Goal: Task Accomplishment & Management: Complete application form

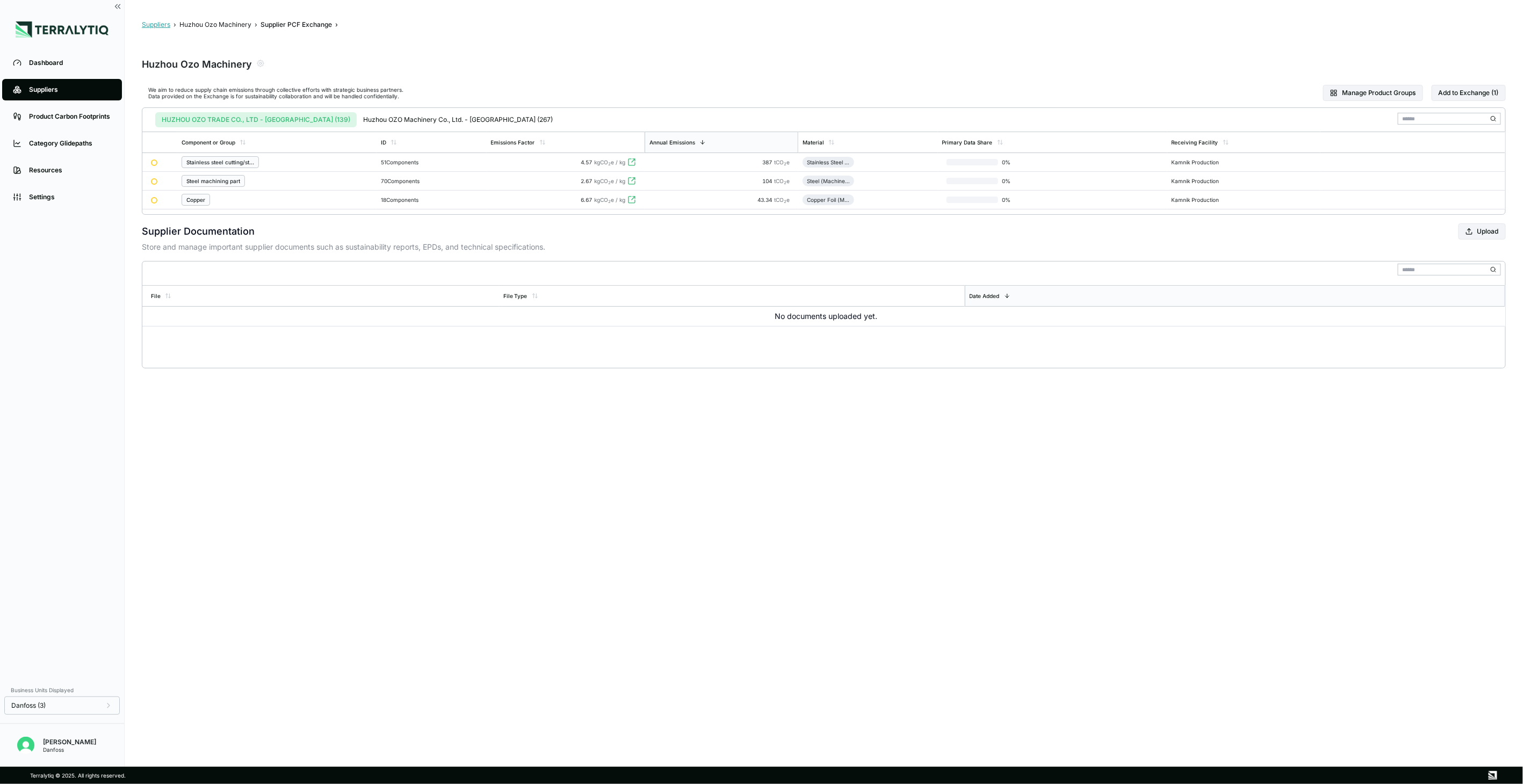
click at [154, 23] on button "Suppliers" at bounding box center [156, 25] width 28 height 9
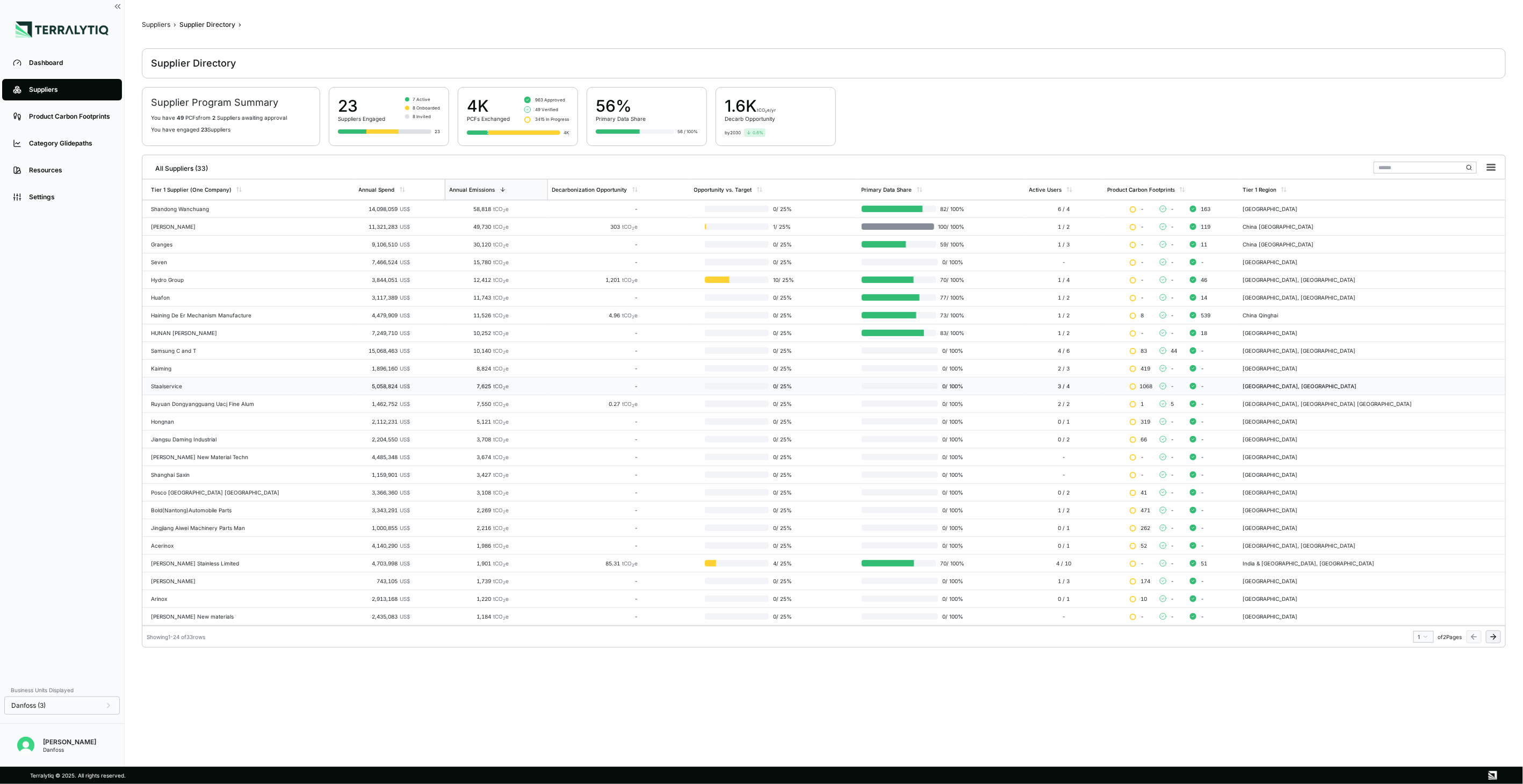
click at [195, 382] on td "Staalservice" at bounding box center [249, 386] width 212 height 18
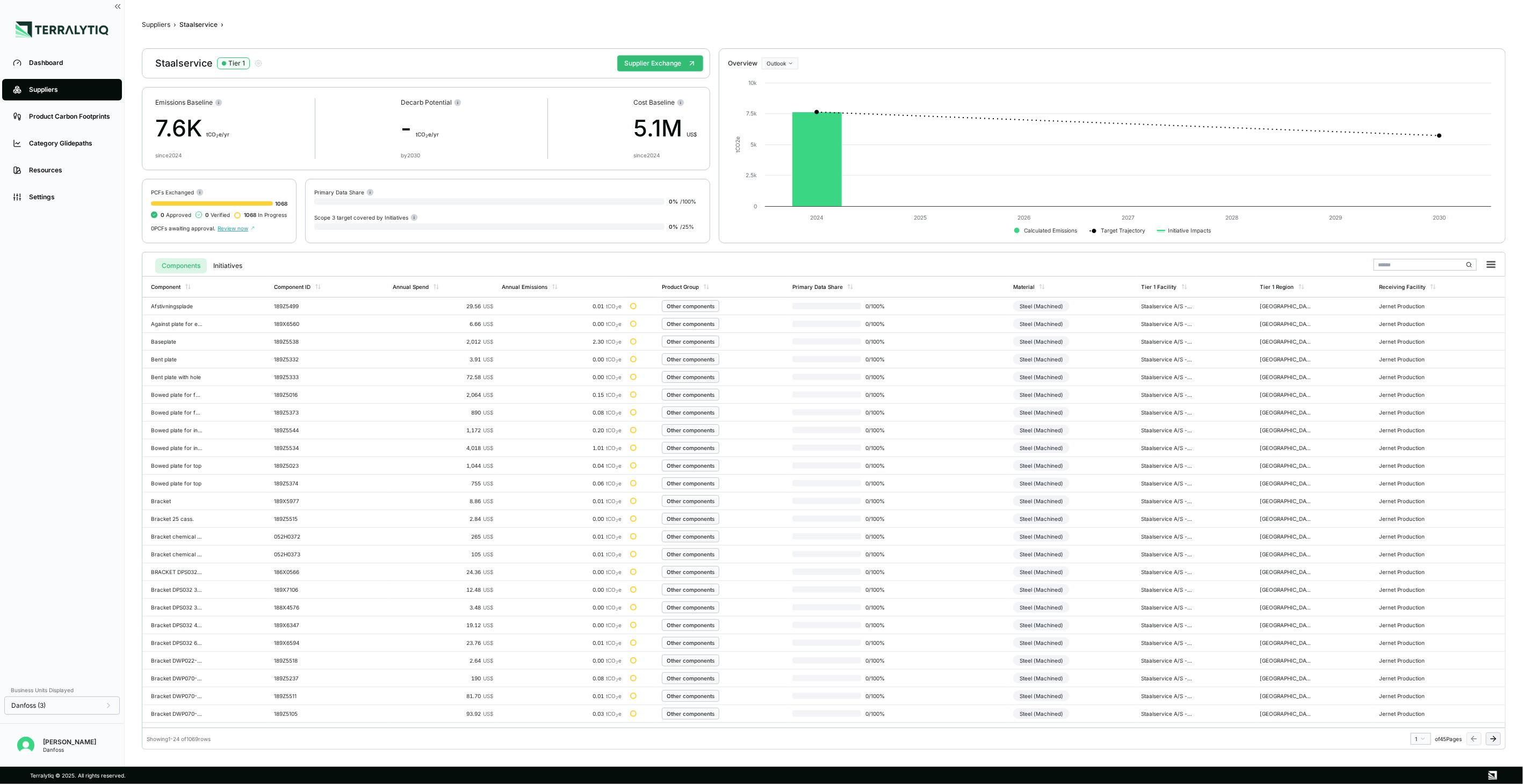
drag, startPoint x: 673, startPoint y: 66, endPoint x: 668, endPoint y: 87, distance: 21.6
click at [673, 66] on button "Supplier Exchange" at bounding box center [660, 63] width 86 height 16
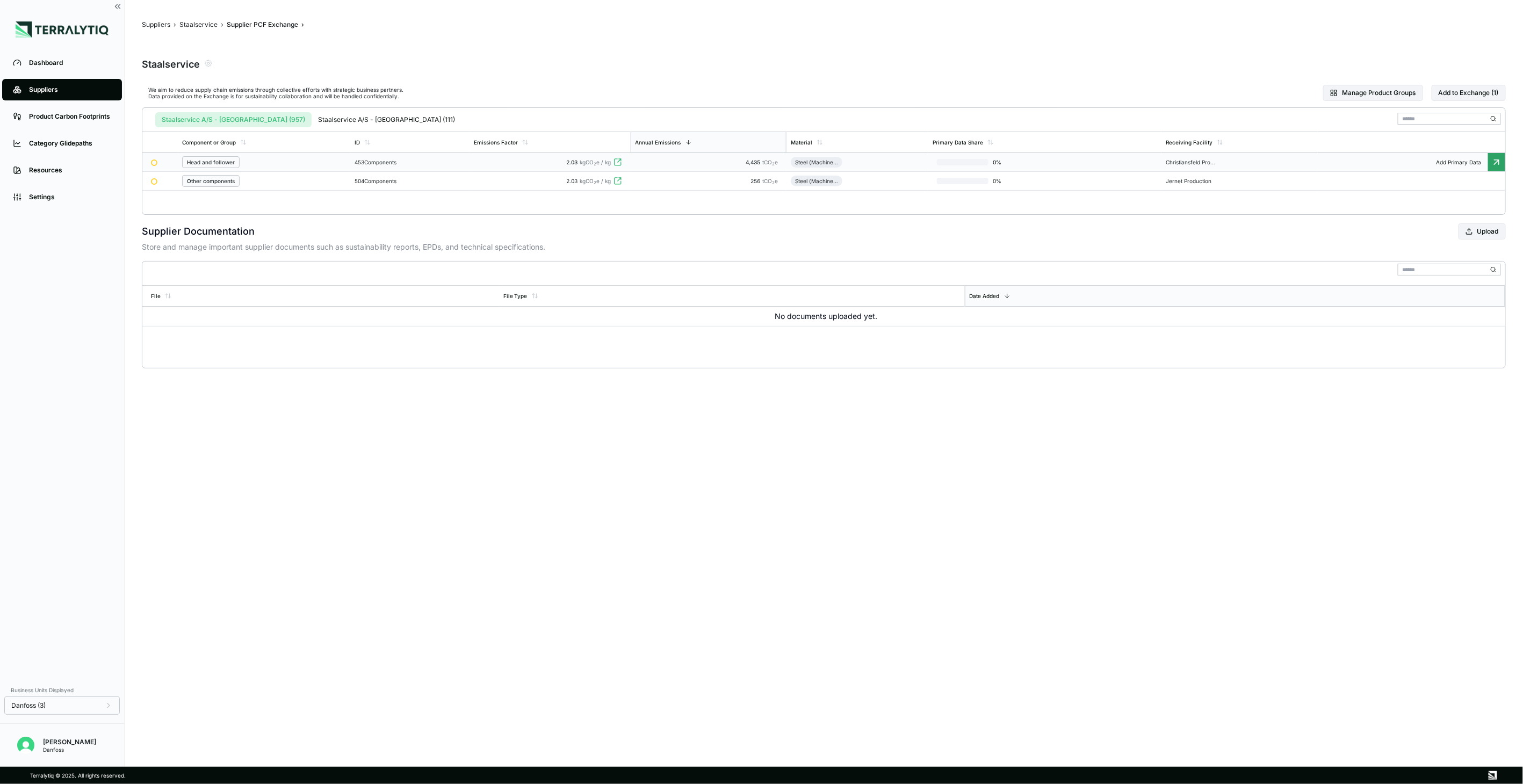
click at [385, 165] on td "453 Components" at bounding box center [410, 163] width 119 height 19
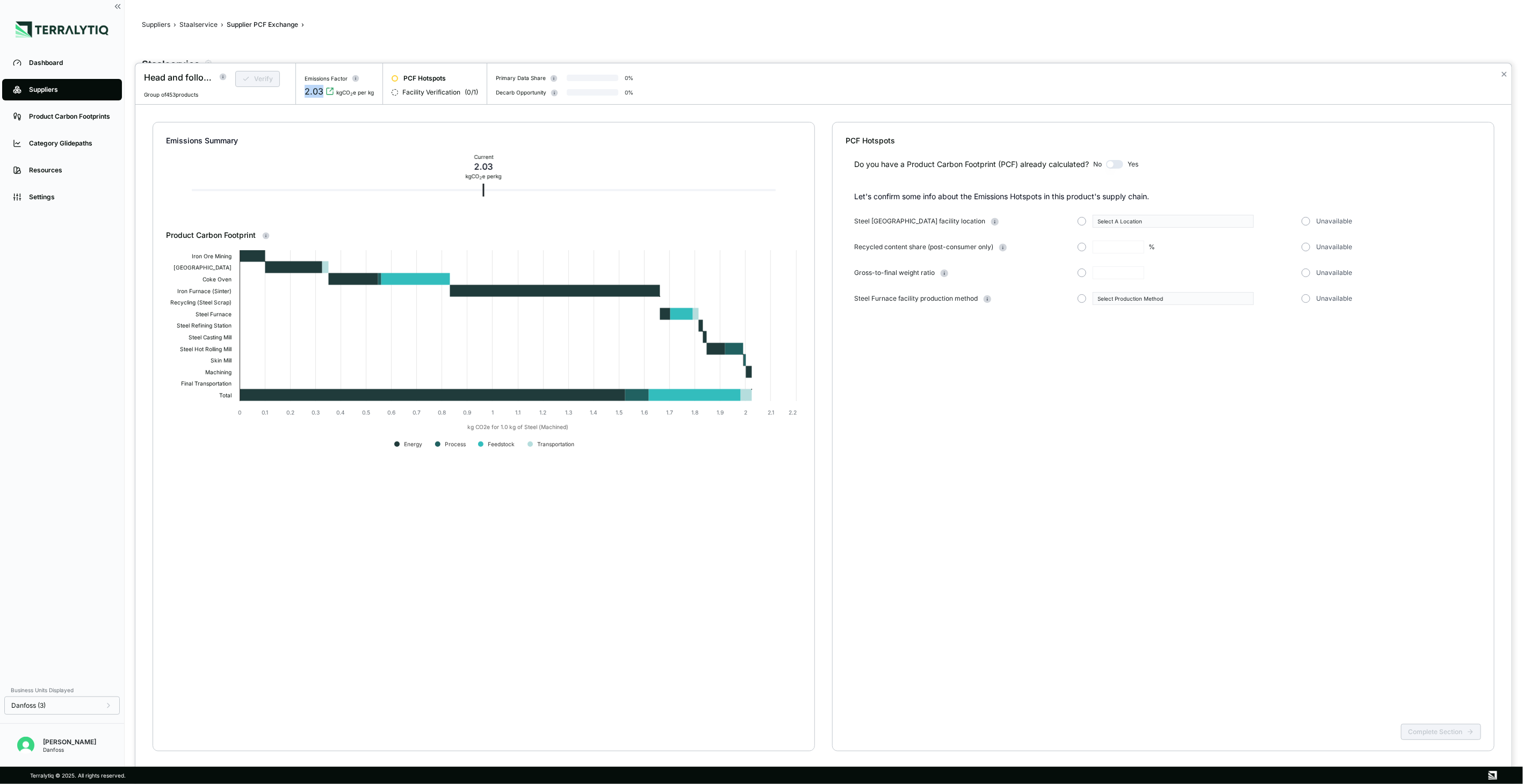
drag, startPoint x: 303, startPoint y: 91, endPoint x: 322, endPoint y: 92, distance: 19.0
click at [322, 92] on div "Emissions Factor 2.03 kgCO 2 e per kg" at bounding box center [339, 84] width 87 height 41
click at [1362, 592] on div "Do you have a Product Carbon Footprint (PCF) already calculated? No Yes Let's c…" at bounding box center [1163, 433] width 636 height 574
click at [1315, 225] on div "Unavailable" at bounding box center [1396, 222] width 188 height 9
click at [1317, 226] on div "Steel Furnace facility location Select A Location Unavailable" at bounding box center [1168, 221] width 627 height 13
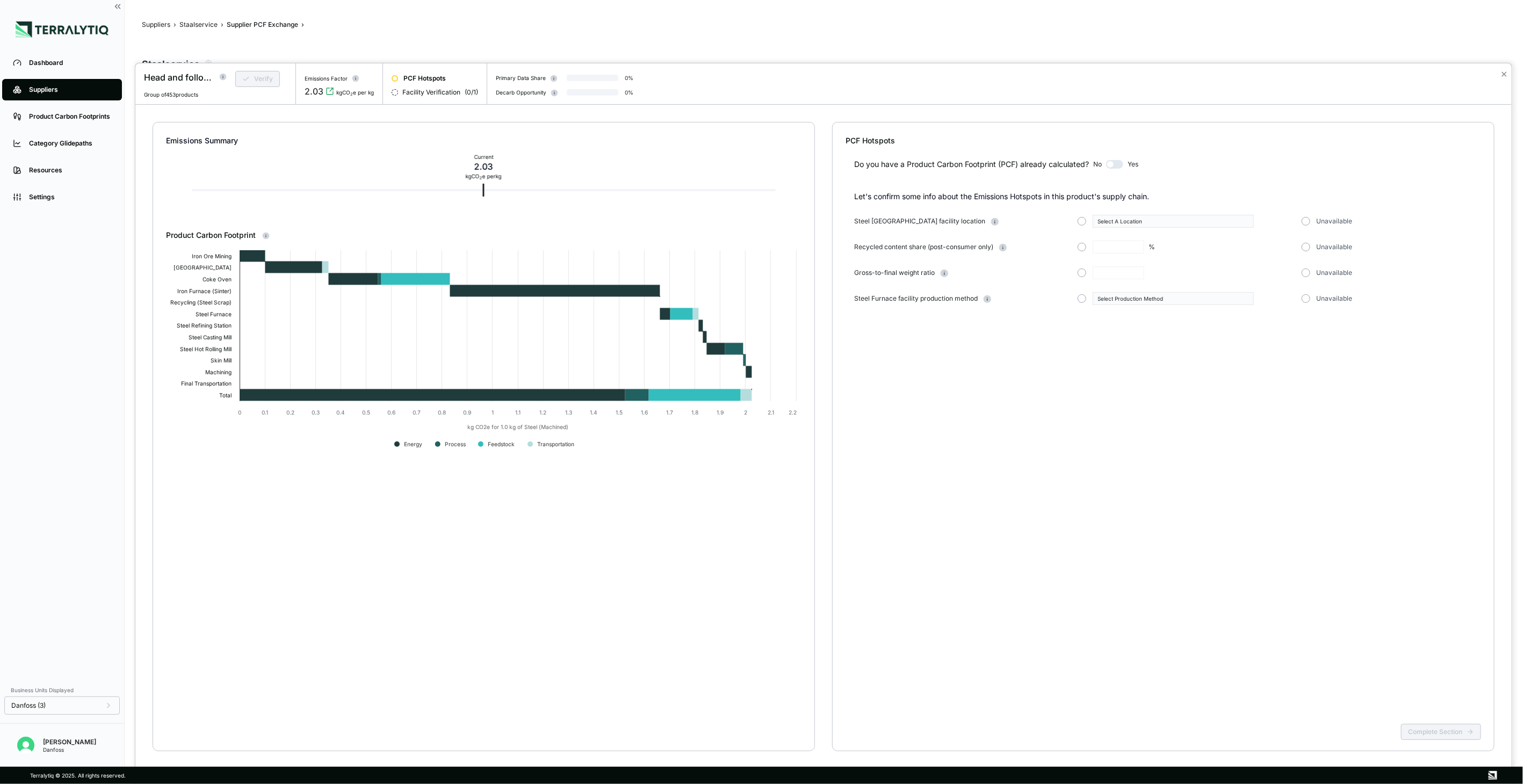
click at [1325, 245] on span "Unavailable" at bounding box center [1335, 247] width 36 height 9
click at [1308, 245] on button "button" at bounding box center [1306, 247] width 9 height 9
click at [1304, 218] on button "button" at bounding box center [1306, 222] width 9 height 9
click at [1304, 269] on button "button" at bounding box center [1306, 273] width 9 height 9
click at [1307, 298] on button "button" at bounding box center [1306, 299] width 9 height 9
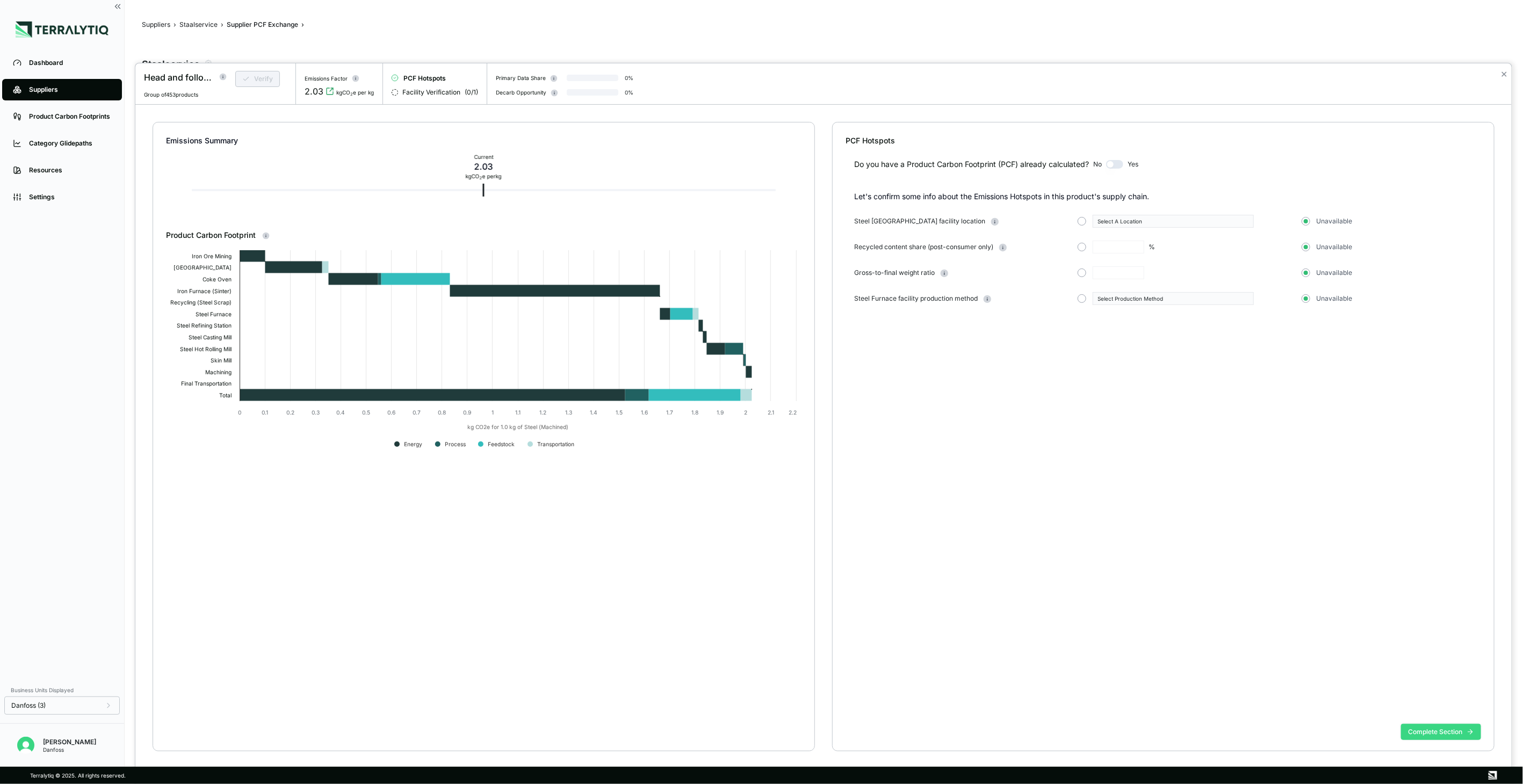
click at [1440, 725] on button "Complete Section" at bounding box center [1441, 732] width 80 height 16
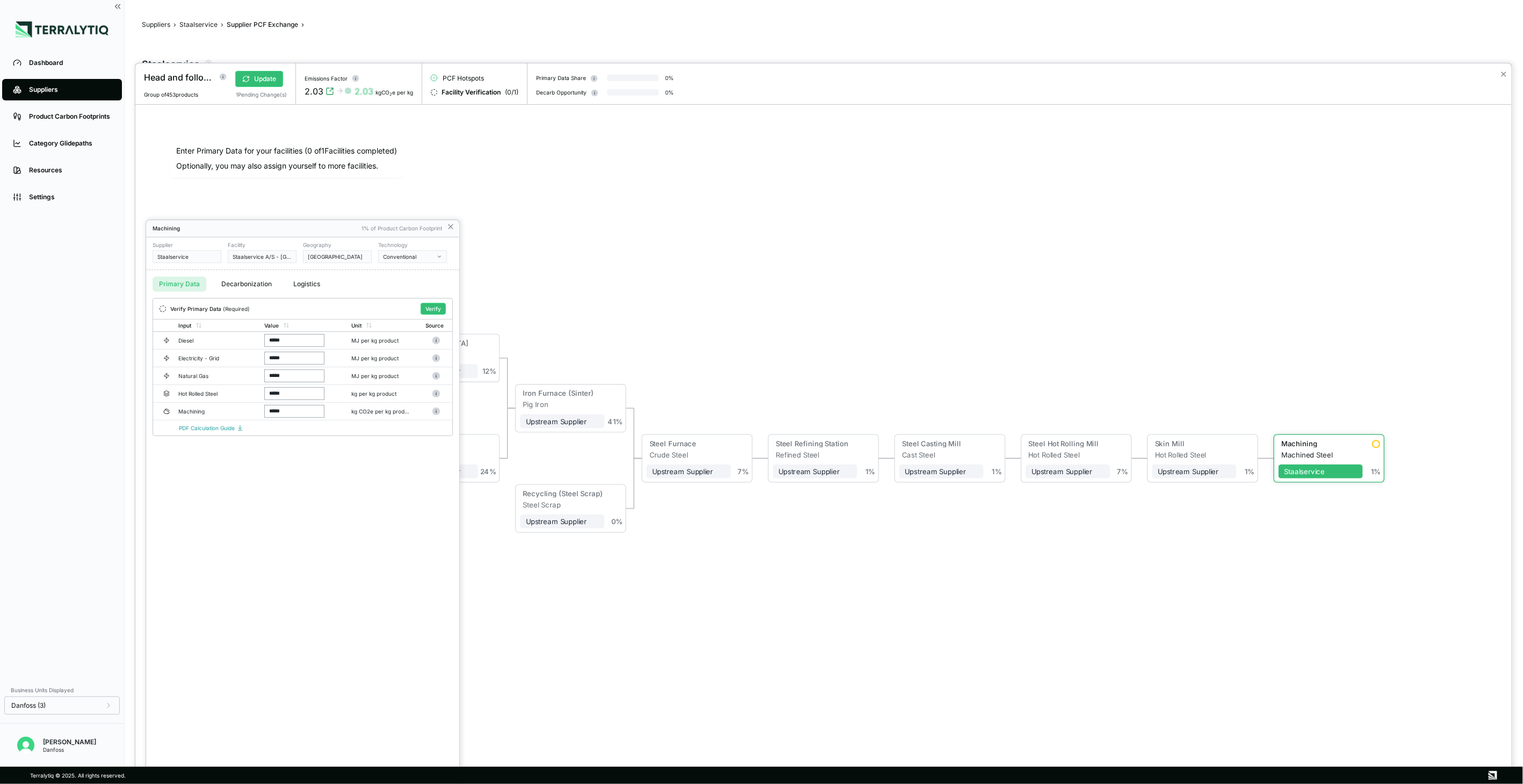
drag, startPoint x: 1500, startPoint y: 72, endPoint x: 1474, endPoint y: 83, distance: 28.2
click at [1500, 72] on div at bounding box center [824, 424] width 1377 height 721
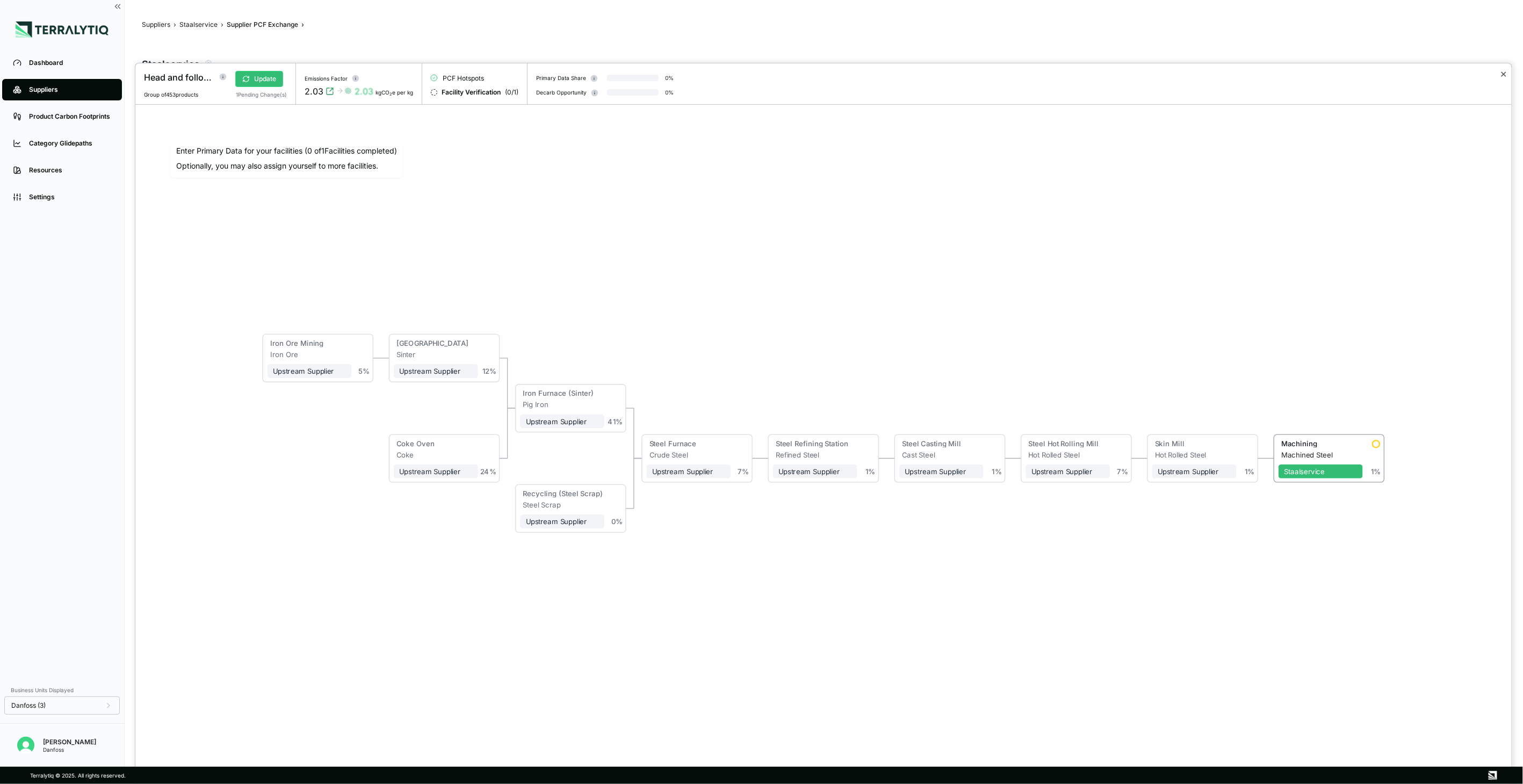
click at [1502, 72] on button "✕" at bounding box center [1504, 74] width 7 height 13
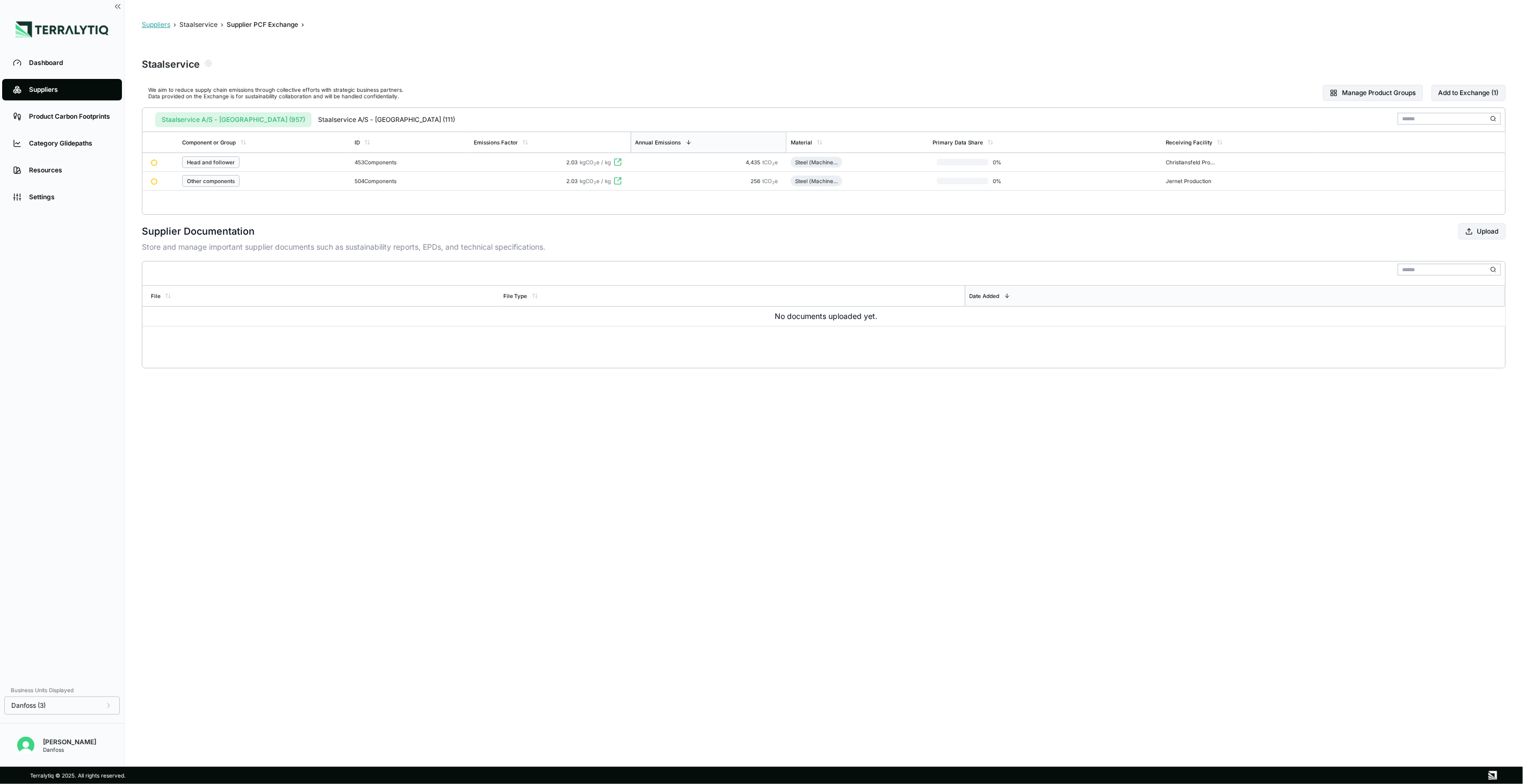
click at [169, 24] on button "Suppliers" at bounding box center [156, 25] width 28 height 9
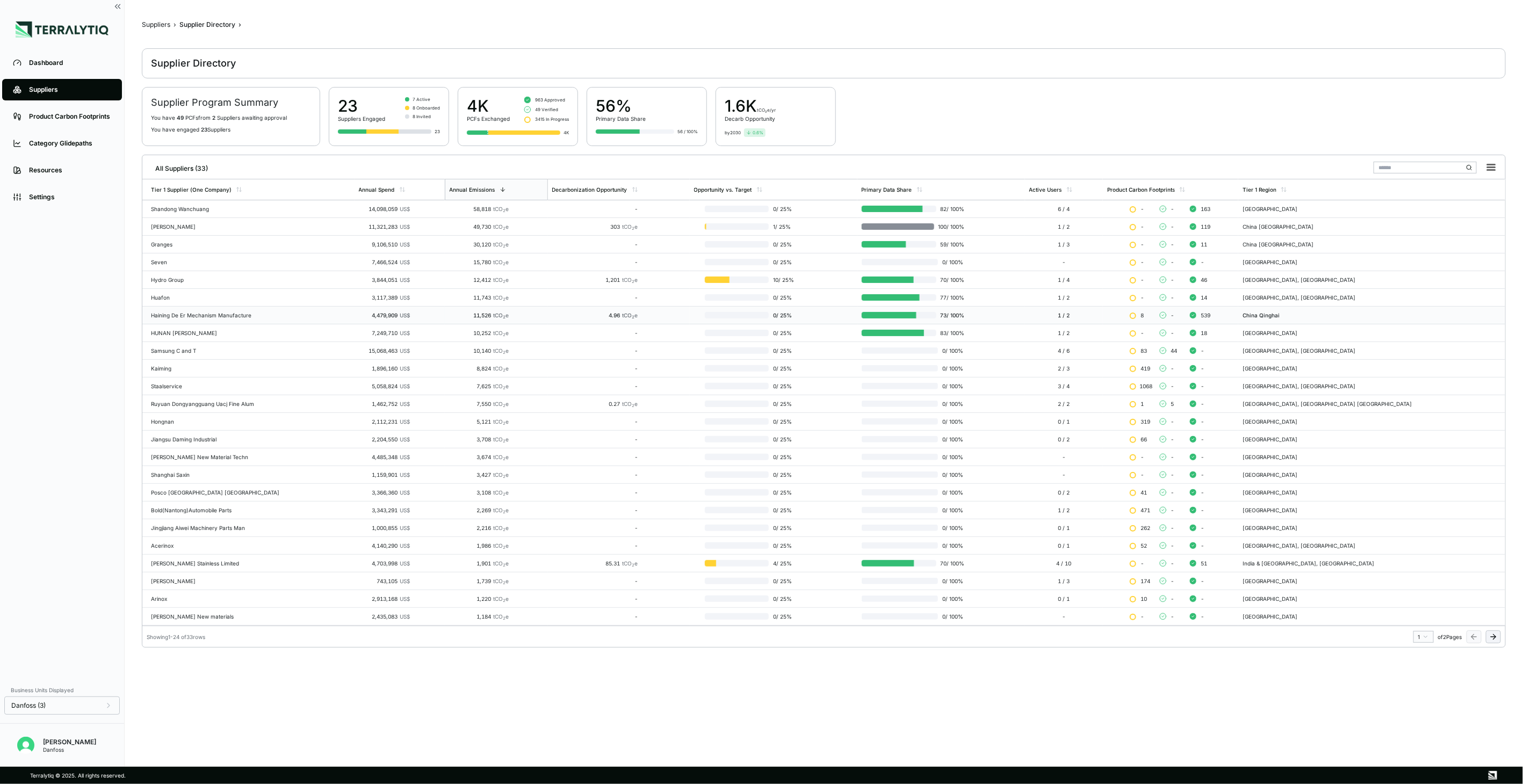
click at [178, 323] on td "Haining De Er Mechanism Manufacture" at bounding box center [249, 315] width 212 height 18
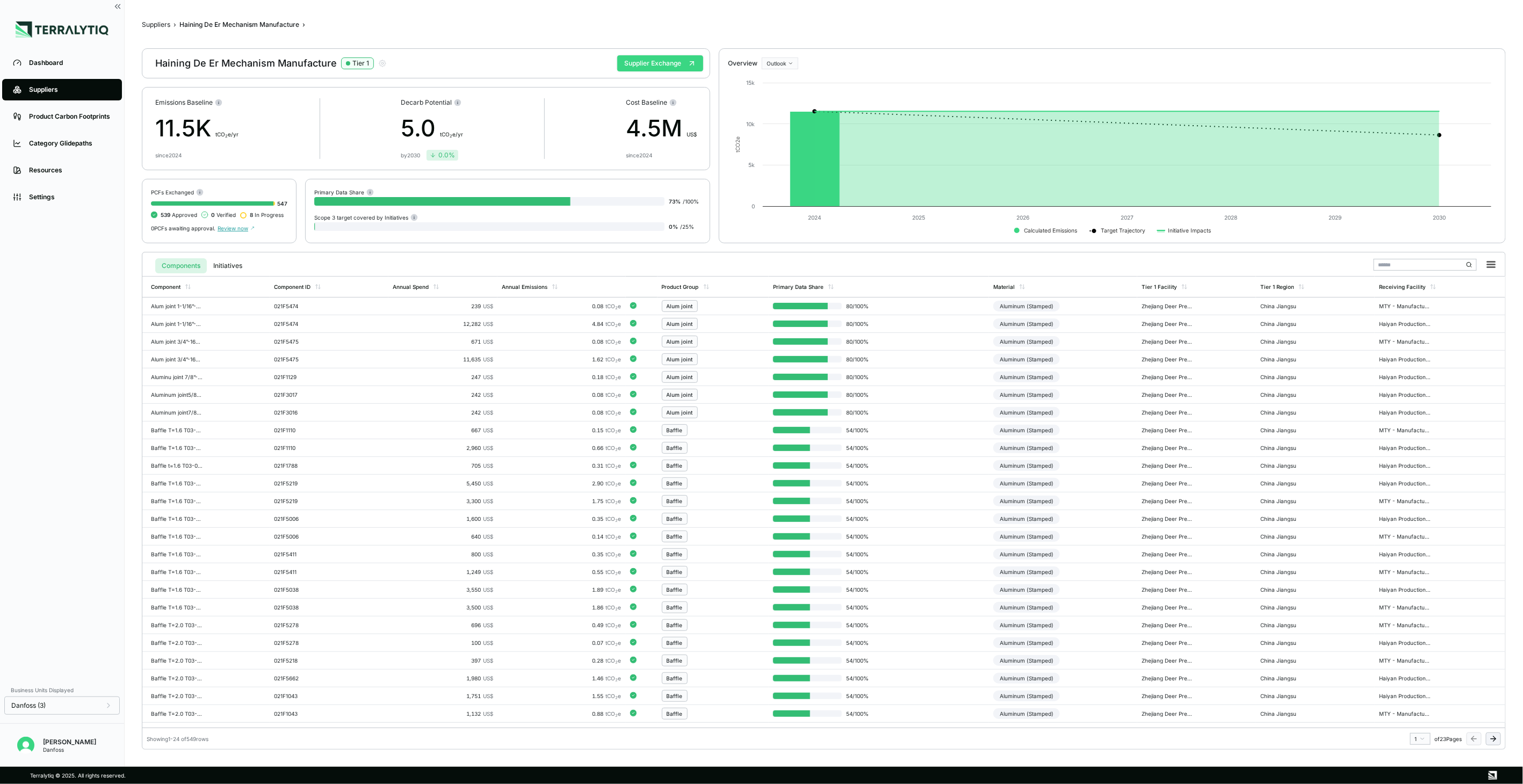
click at [644, 68] on button "Supplier Exchange" at bounding box center [660, 63] width 86 height 16
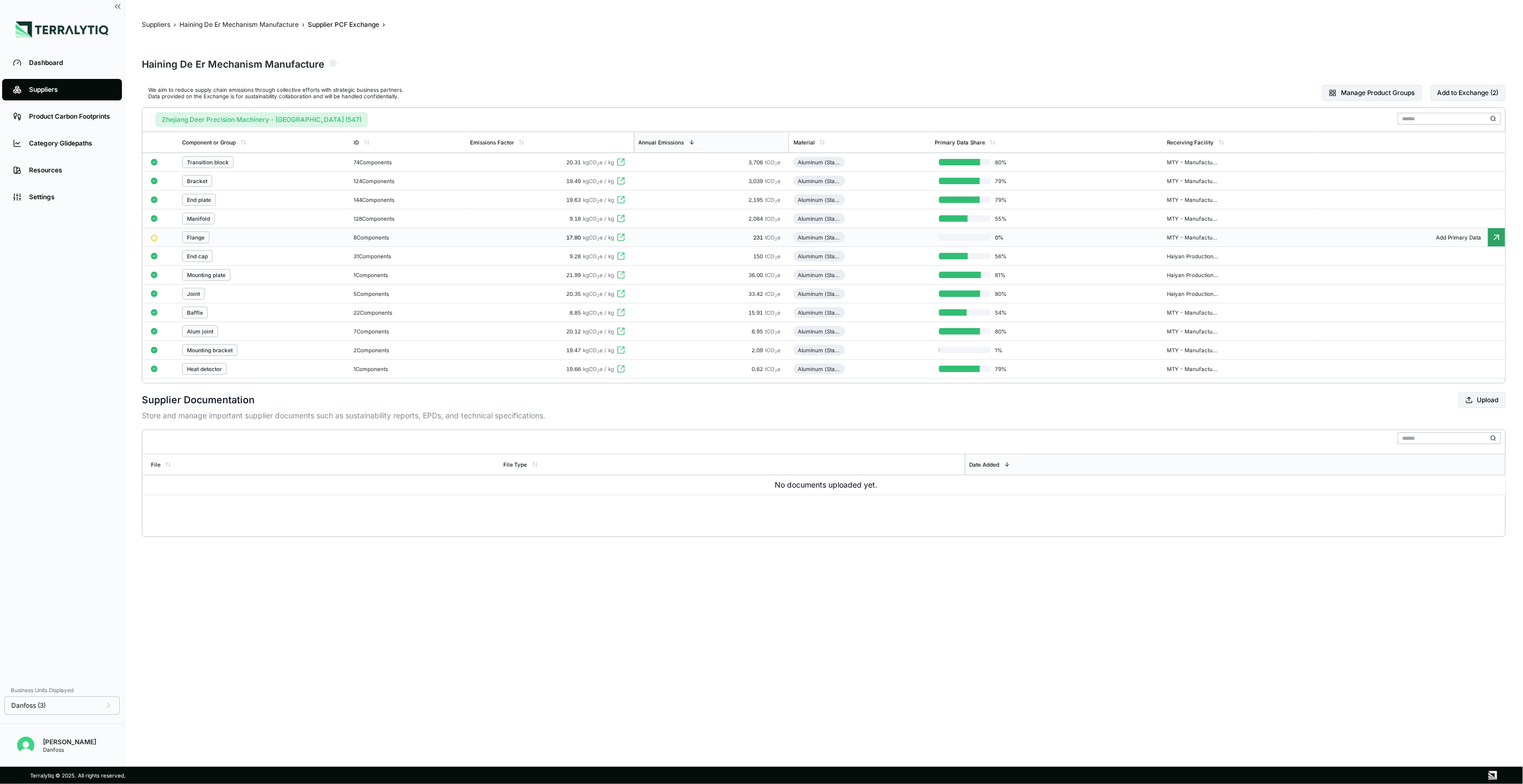
click at [259, 234] on div "Flange" at bounding box center [264, 237] width 163 height 12
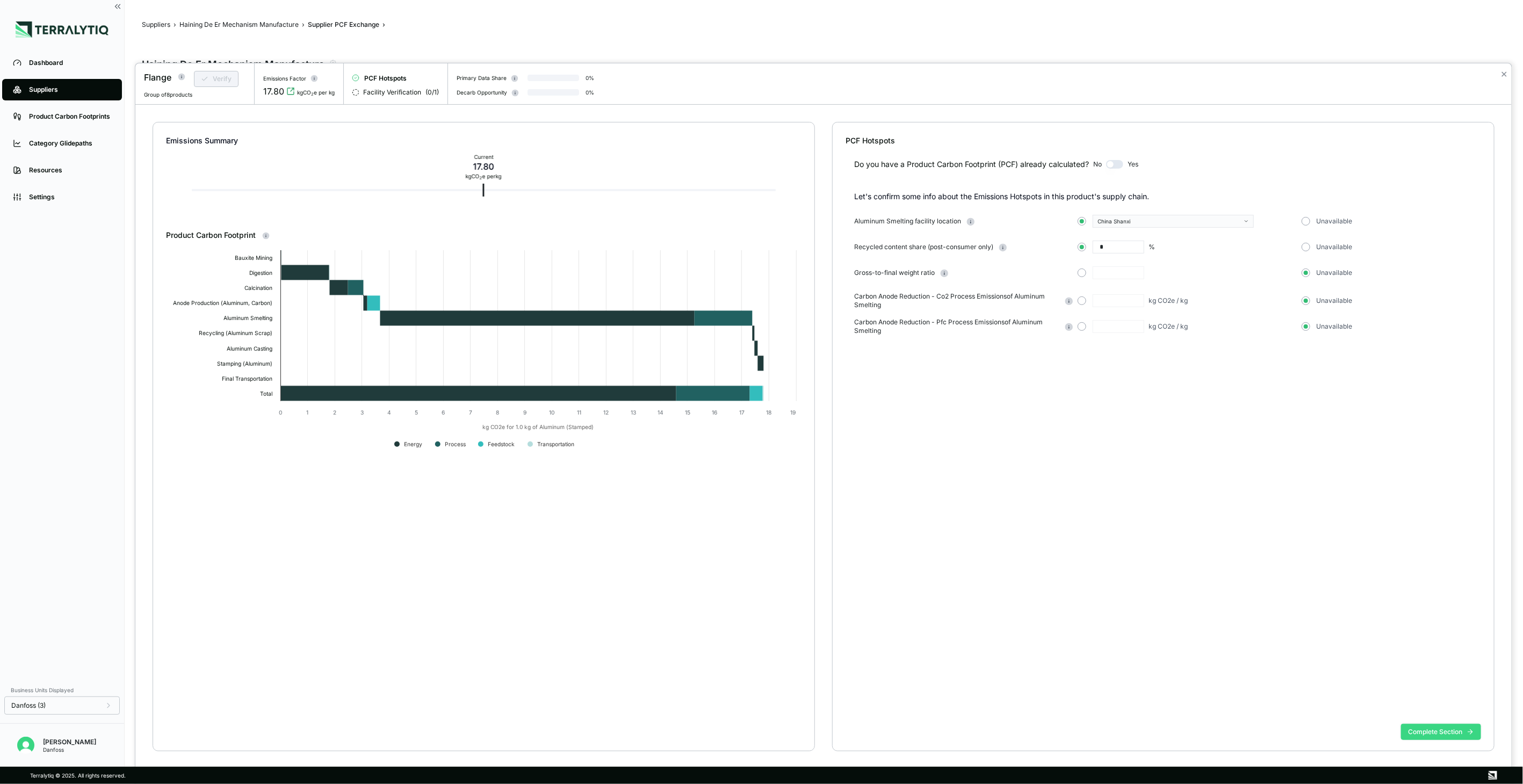
click at [1429, 732] on button "Complete Section" at bounding box center [1441, 732] width 80 height 16
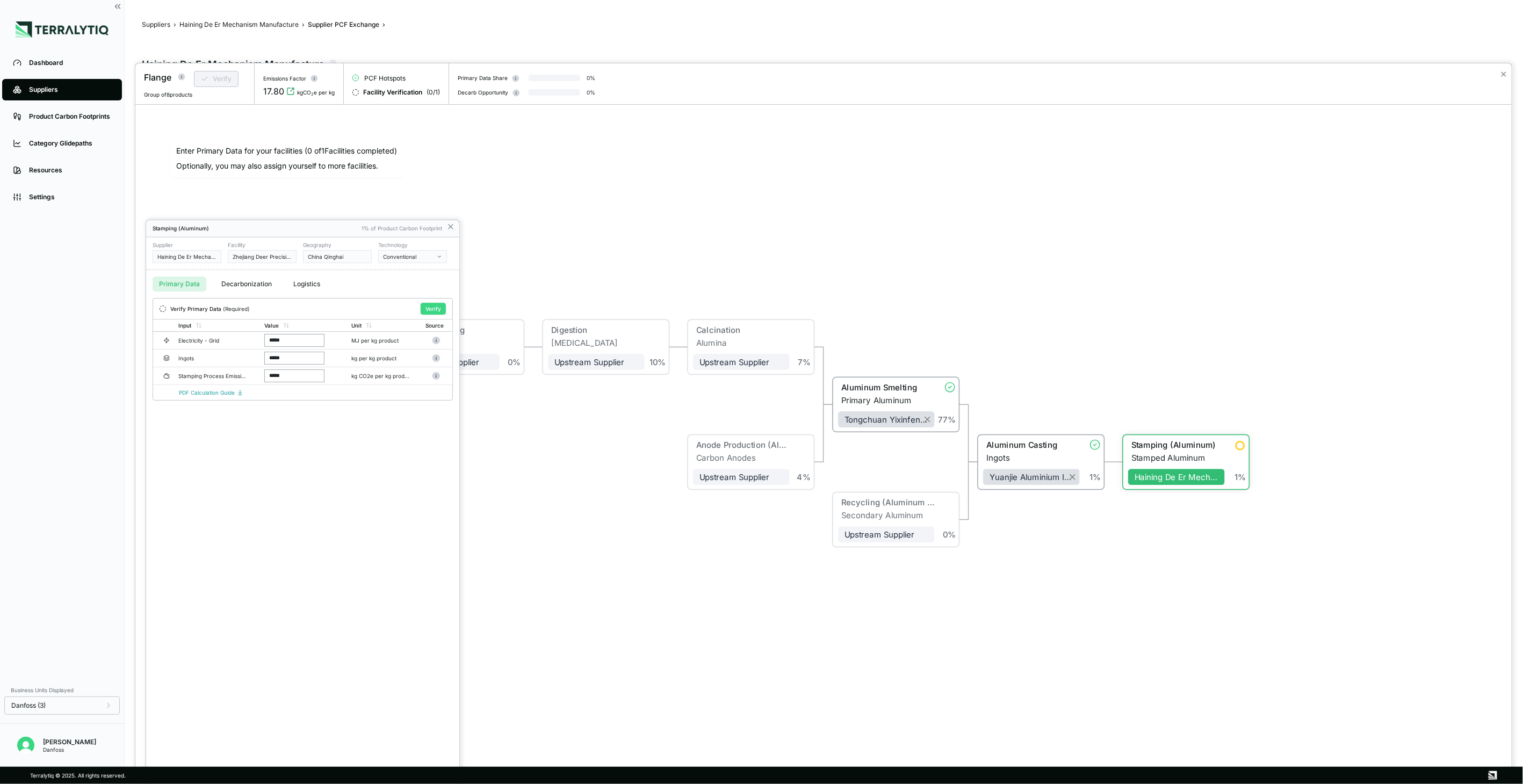
click at [433, 310] on button "Verify" at bounding box center [433, 308] width 25 height 12
click at [450, 227] on icon at bounding box center [451, 227] width 9 height 9
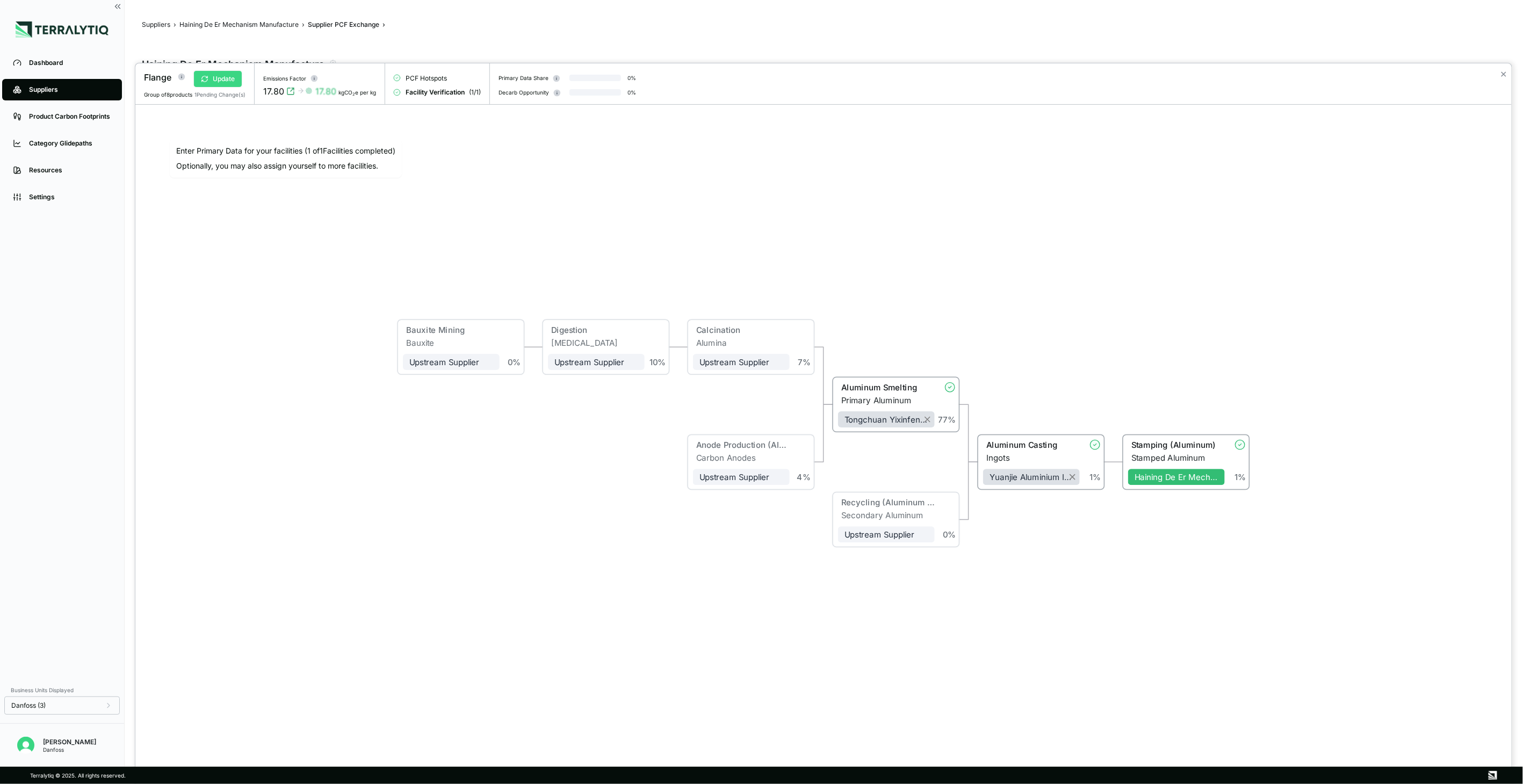
click at [217, 80] on button "Update" at bounding box center [218, 79] width 48 height 16
click at [229, 82] on button "Verify" at bounding box center [216, 79] width 45 height 16
click at [228, 81] on button "Approve" at bounding box center [220, 79] width 52 height 16
click at [1507, 76] on button "✕" at bounding box center [1504, 74] width 7 height 13
